Goal: Information Seeking & Learning: Learn about a topic

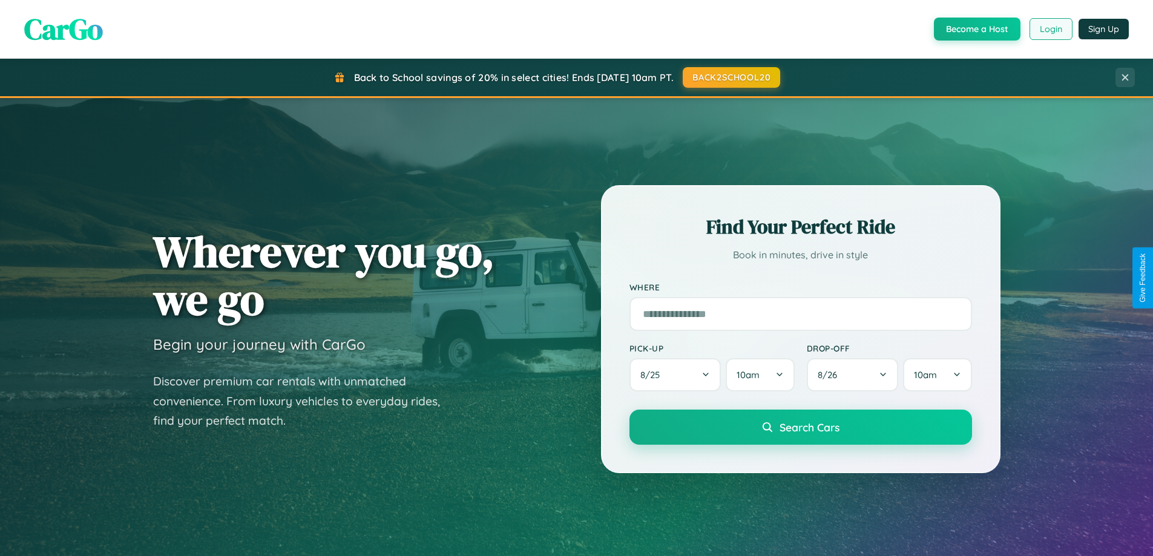
click at [1050, 29] on button "Login" at bounding box center [1050, 29] width 43 height 22
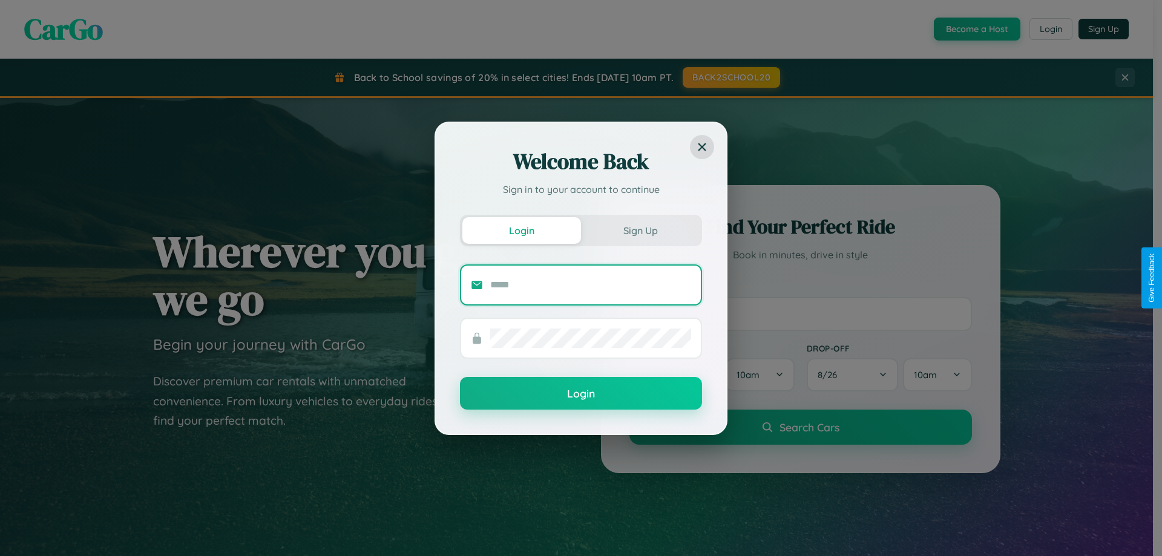
click at [591, 284] on input "text" at bounding box center [590, 284] width 201 height 19
type input "**********"
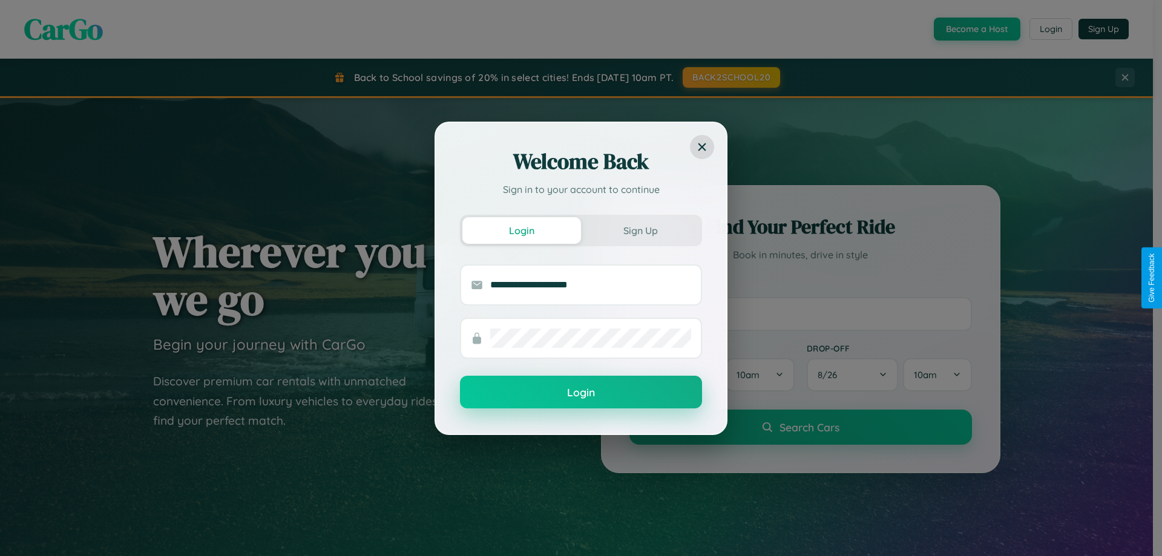
click at [581, 393] on button "Login" at bounding box center [581, 392] width 242 height 33
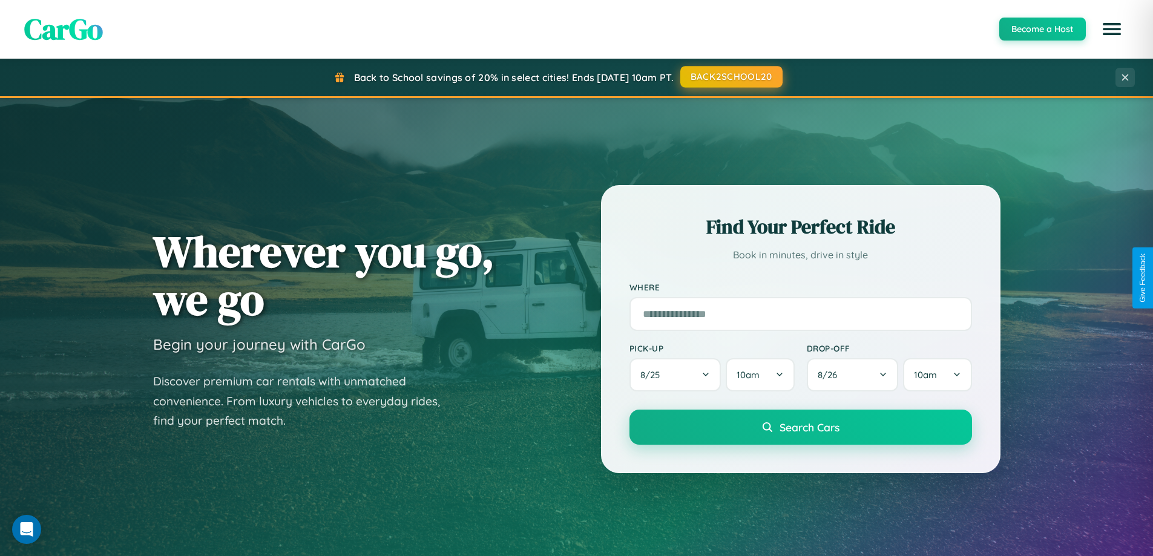
click at [730, 77] on button "BACK2SCHOOL20" at bounding box center [731, 77] width 102 height 22
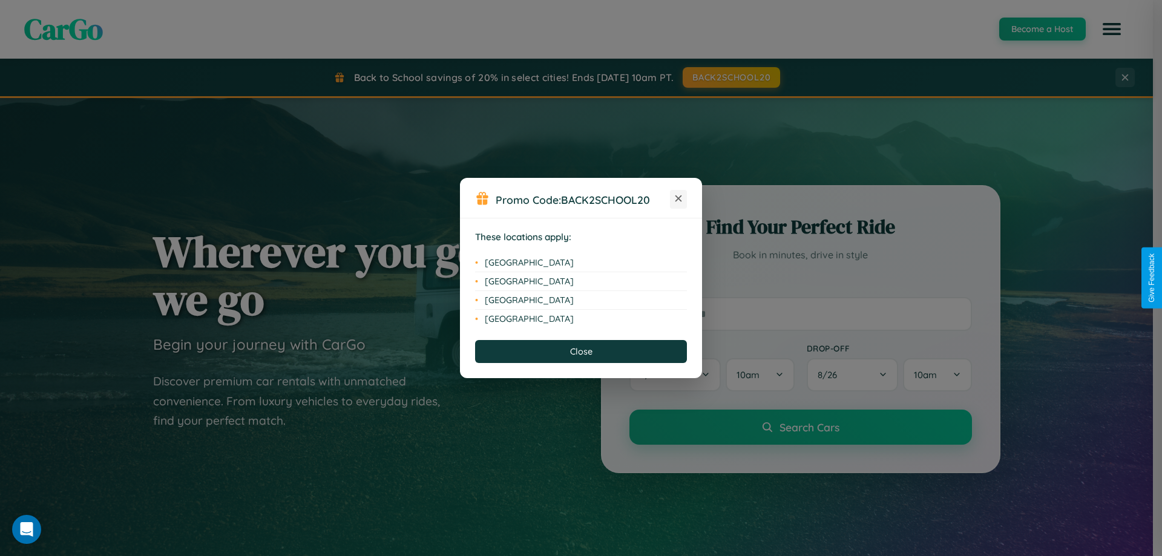
click at [678, 199] on icon at bounding box center [678, 198] width 7 height 7
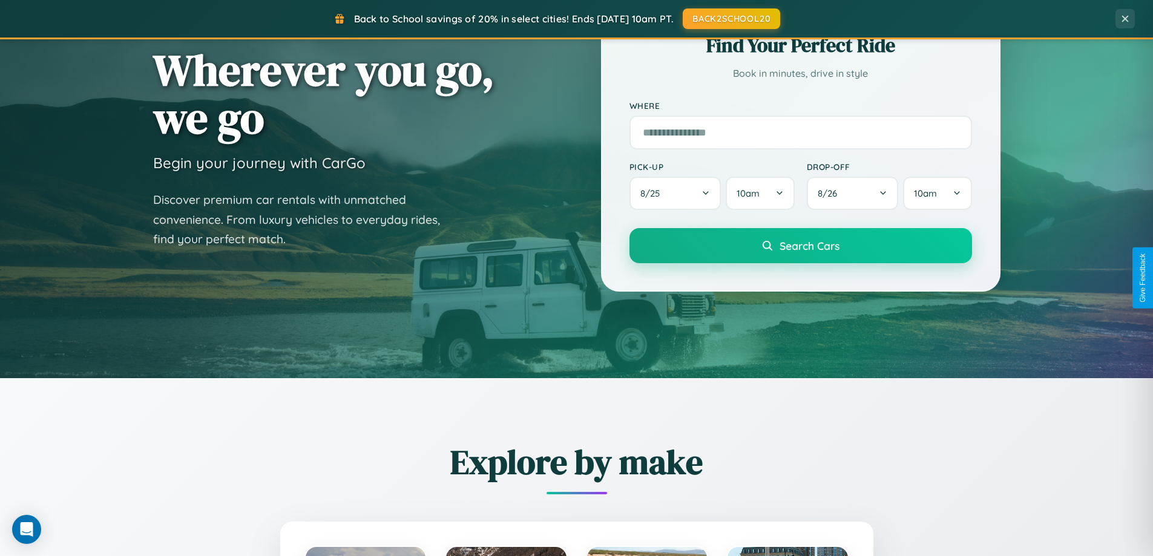
scroll to position [833, 0]
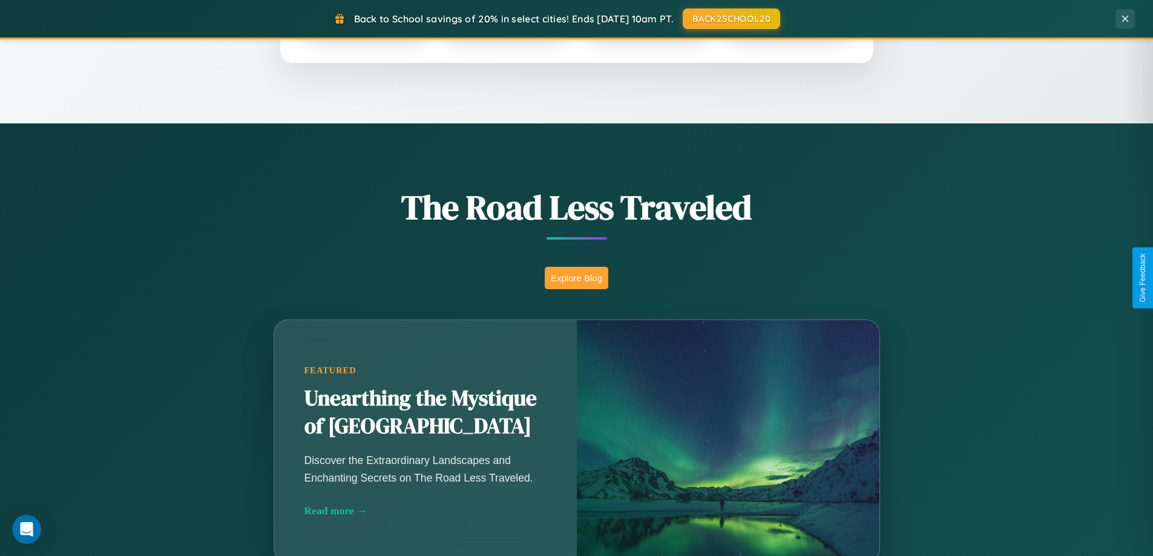
click at [576, 278] on button "Explore Blog" at bounding box center [577, 278] width 64 height 22
